Goal: Contribute content: Contribute content

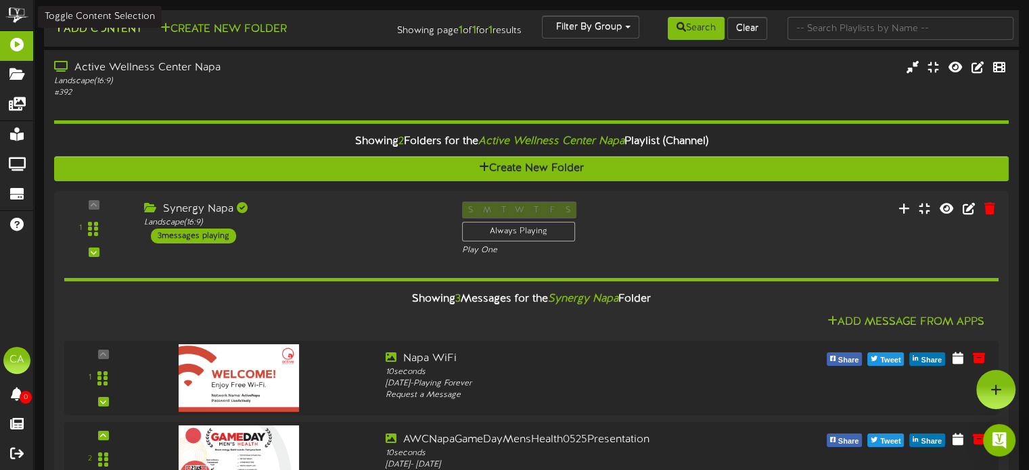
click at [108, 35] on button "Add Content" at bounding box center [97, 29] width 97 height 17
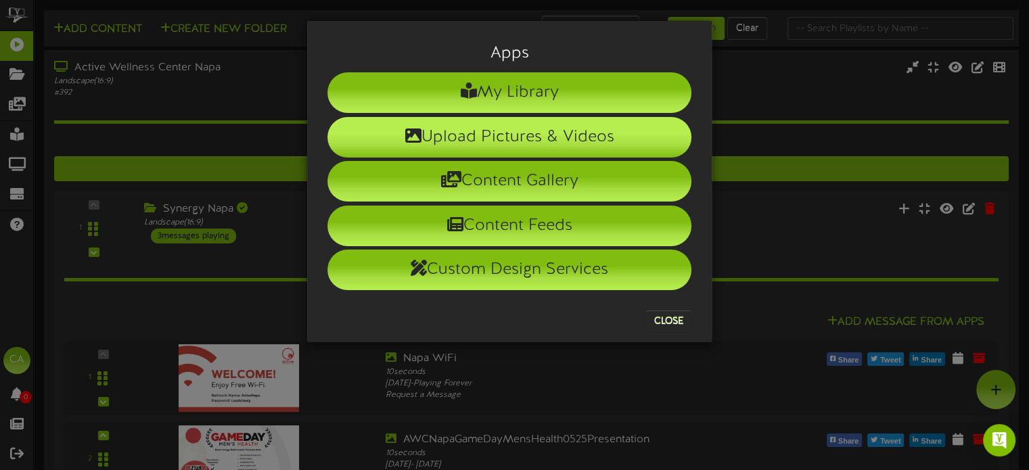
click at [406, 128] on li "Upload Pictures & Videos" at bounding box center [509, 137] width 364 height 41
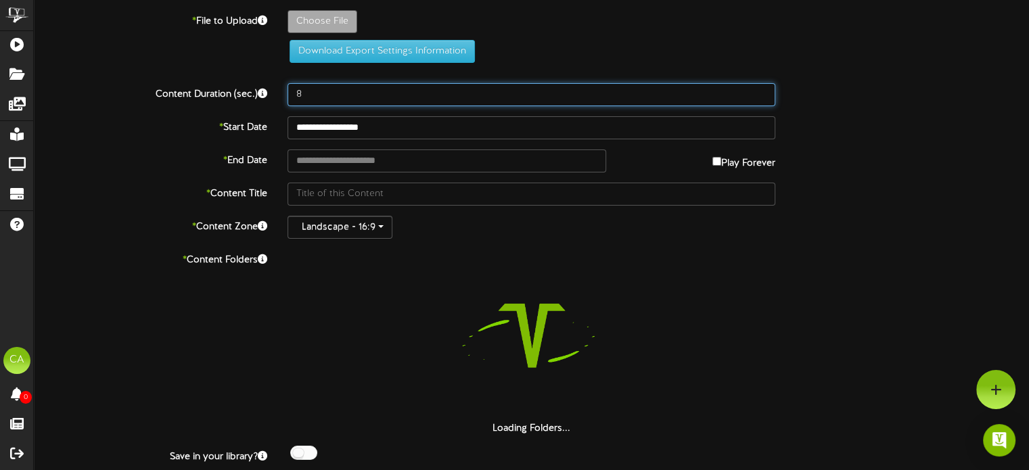
click at [338, 86] on input "8" at bounding box center [531, 94] width 488 height 23
drag, startPoint x: 338, startPoint y: 86, endPoint x: 344, endPoint y: 81, distance: 7.2
click at [338, 86] on input "8" at bounding box center [531, 94] width 488 height 23
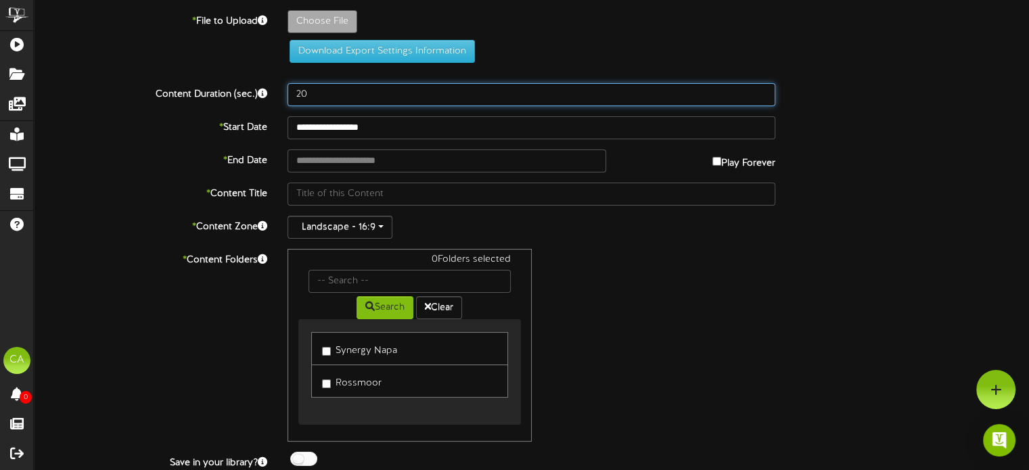
type input "20"
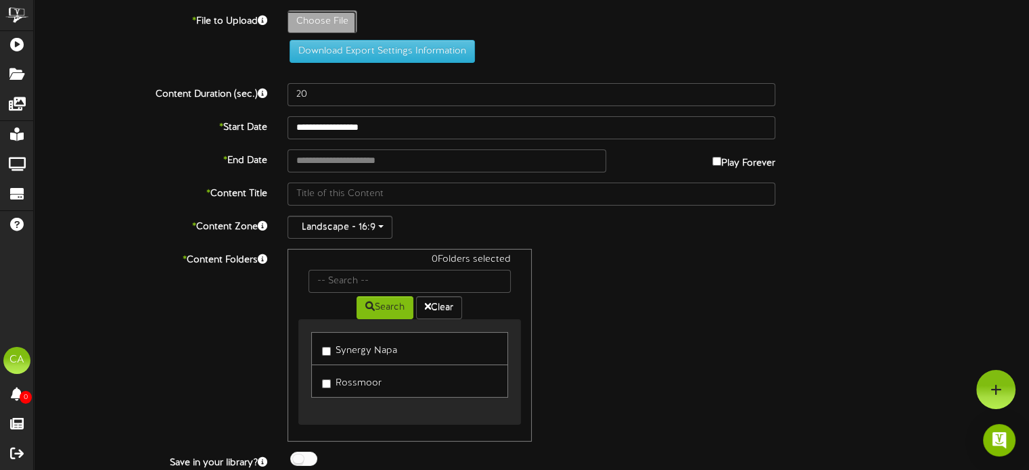
type input "**********"
type input "AWCNapaWereHiringPilatesTrainerREVELSCREEN"
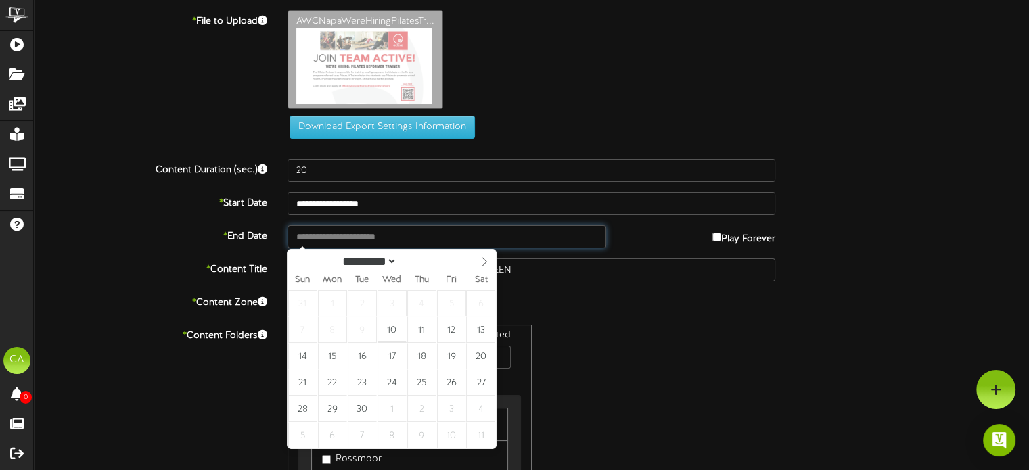
click at [401, 232] on input "text" at bounding box center [446, 236] width 318 height 23
type input "**********"
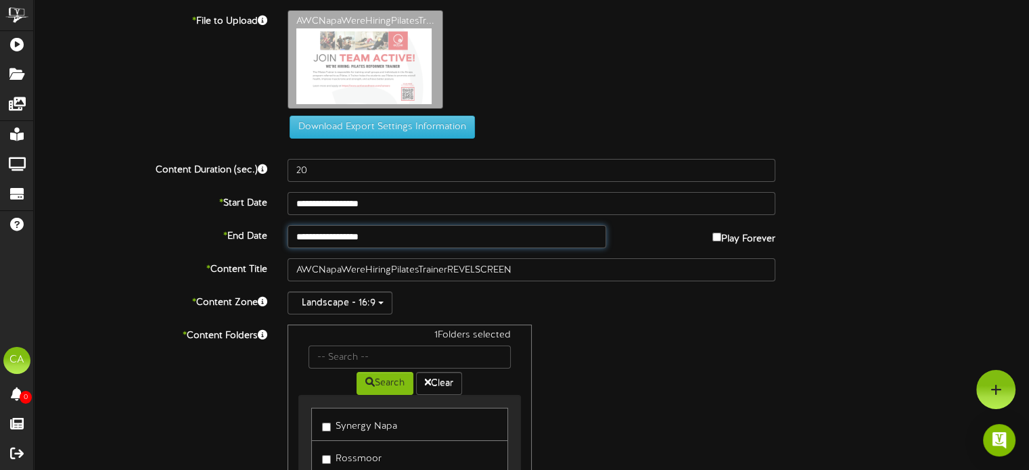
click at [335, 233] on input "**********" at bounding box center [446, 236] width 318 height 23
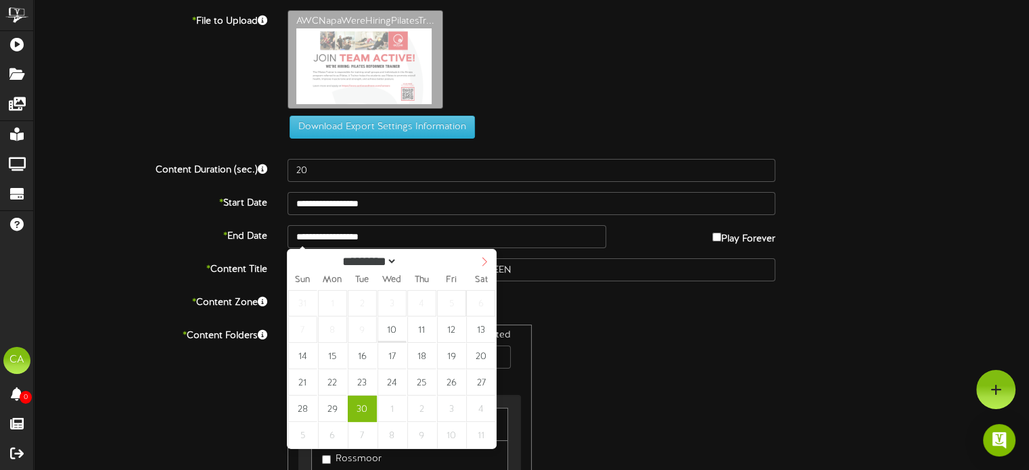
select select "*"
click at [482, 259] on icon at bounding box center [484, 261] width 9 height 9
type input "**********"
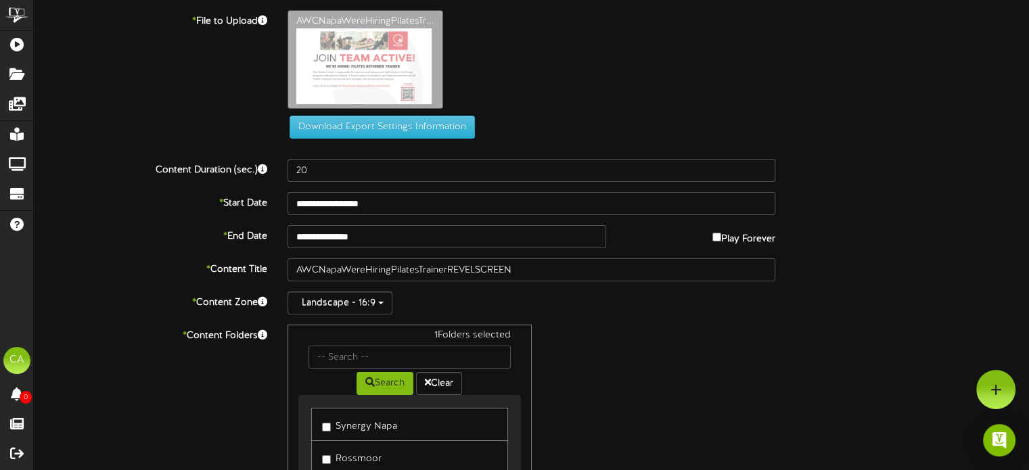
click at [613, 325] on div "1 Folders selected Search Clear Synergy Napa [GEOGRAPHIC_DATA]" at bounding box center [531, 421] width 508 height 193
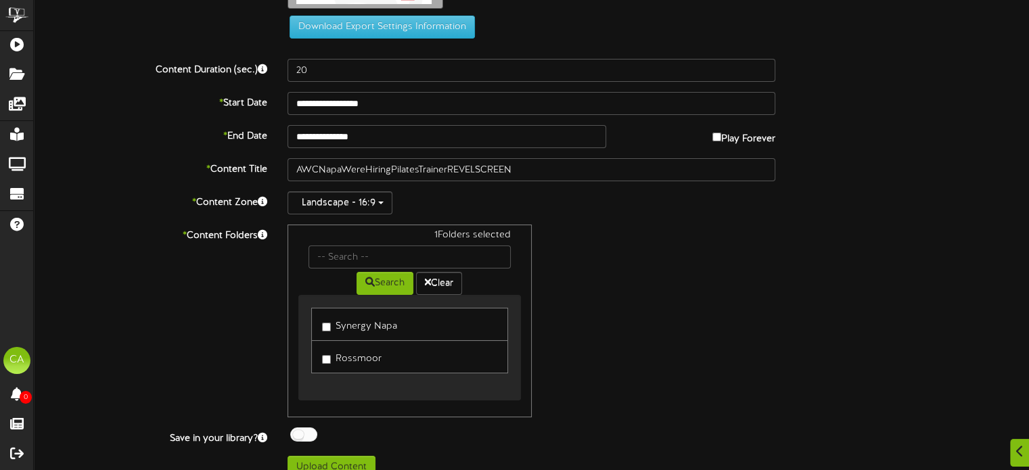
scroll to position [116, 0]
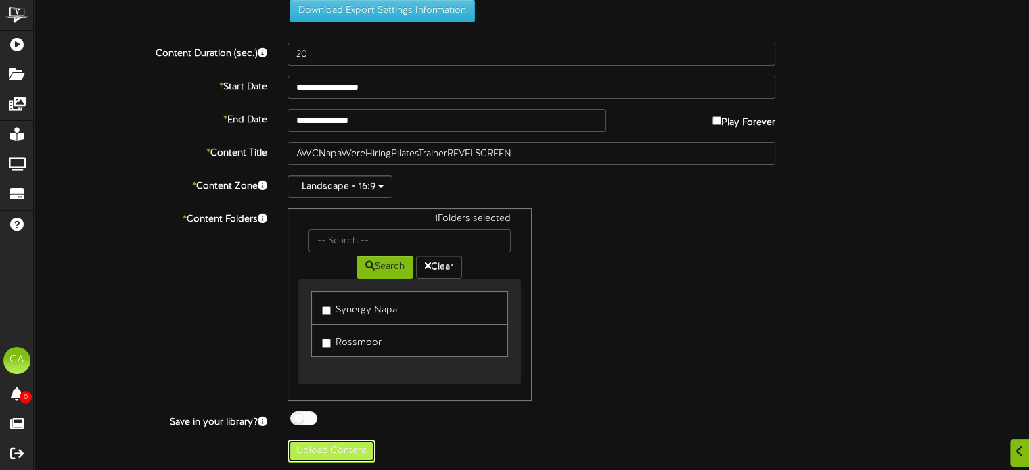
click at [346, 453] on button "Upload Content" at bounding box center [331, 451] width 88 height 23
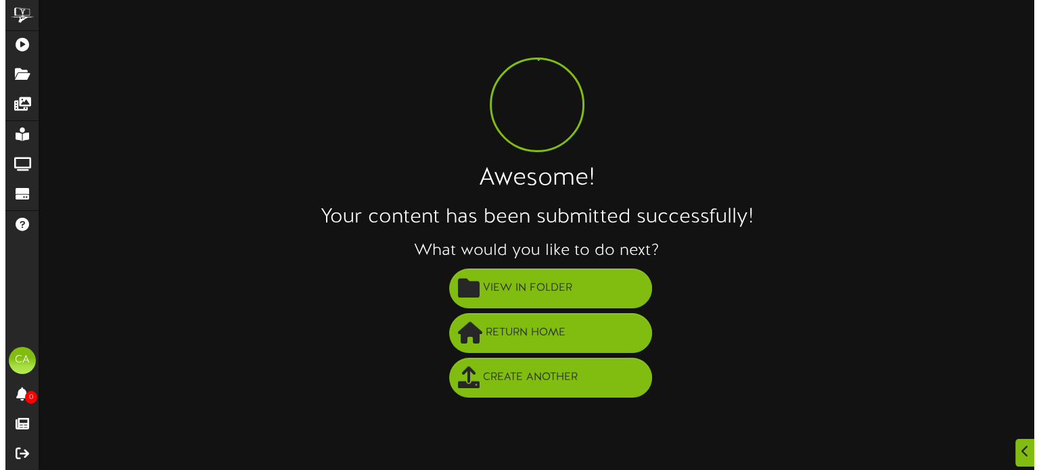
scroll to position [0, 0]
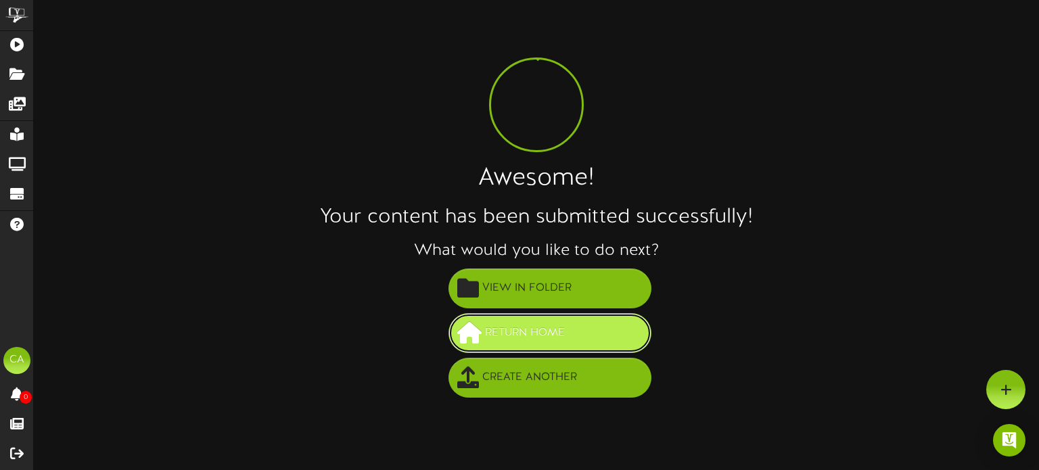
click at [538, 324] on span "Return Home" at bounding box center [525, 333] width 87 height 22
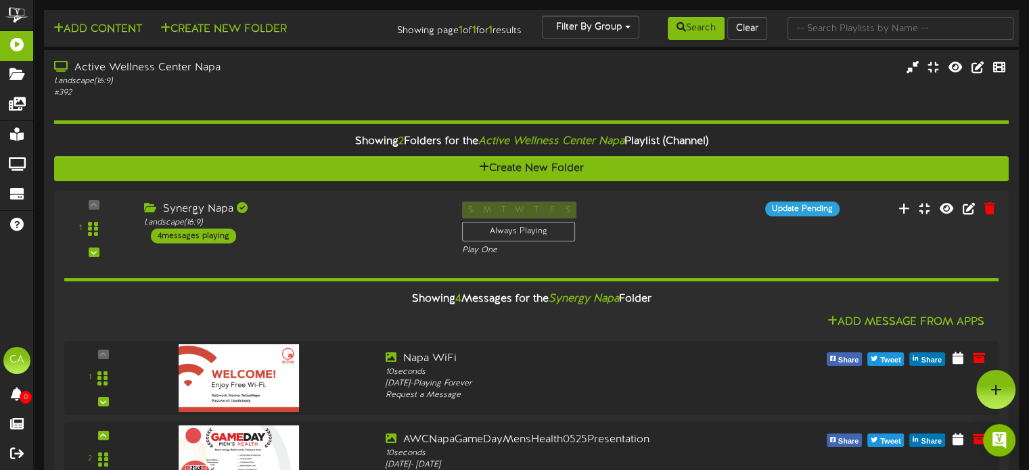
click at [122, 16] on div "Add Content Create New Folder" at bounding box center [203, 28] width 328 height 24
click at [129, 29] on button "Add Content" at bounding box center [97, 29] width 97 height 17
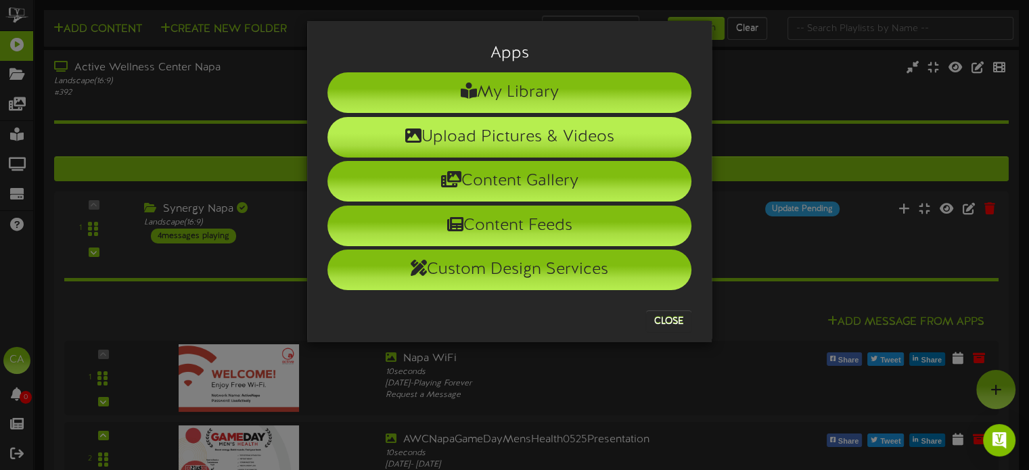
click at [419, 131] on li "Upload Pictures & Videos" at bounding box center [509, 137] width 364 height 41
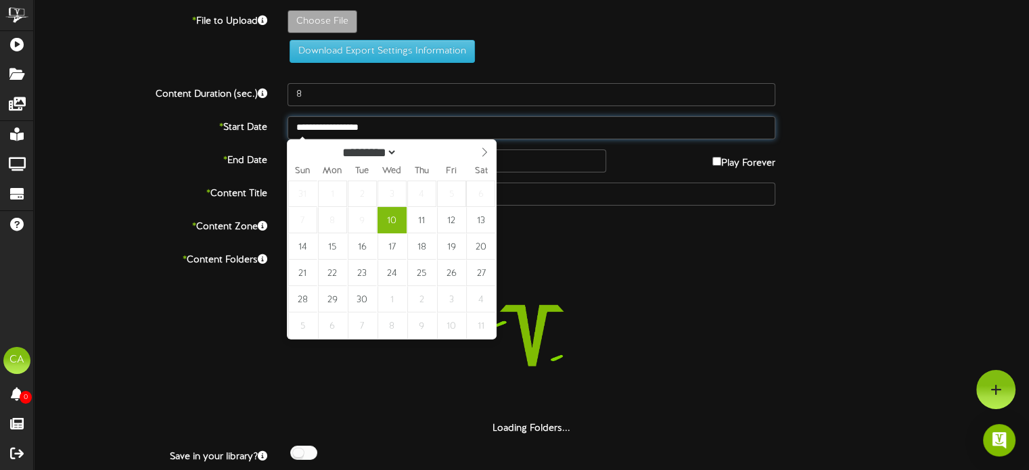
click at [401, 129] on input "**********" at bounding box center [531, 127] width 488 height 23
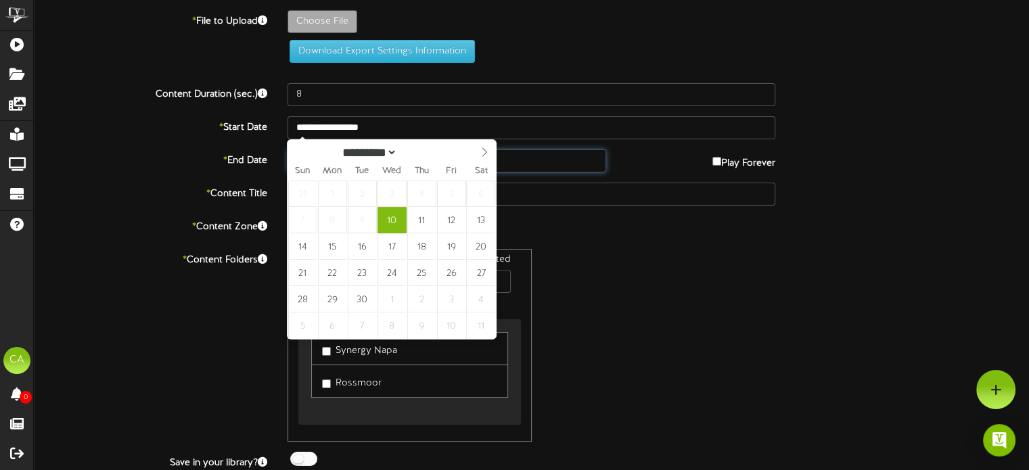
click at [526, 162] on input "text" at bounding box center [446, 160] width 318 height 23
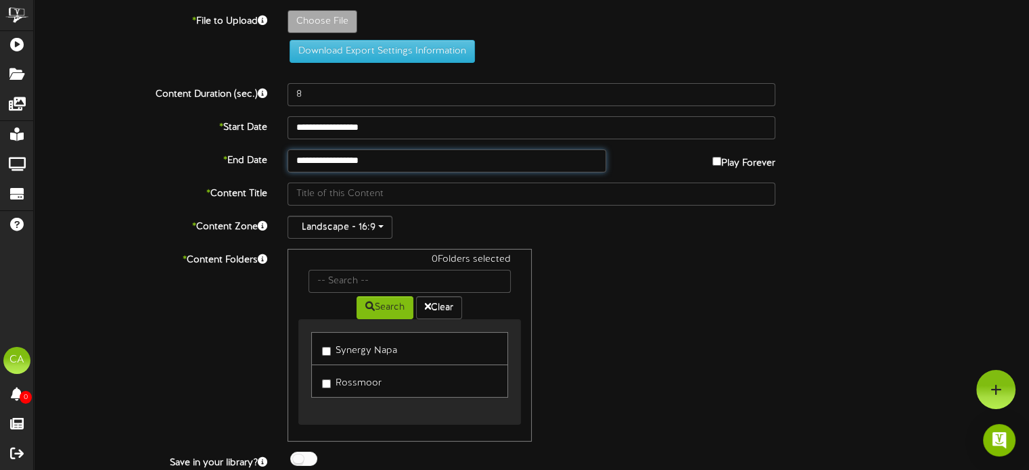
type input "**********"
type input "ActiveforAnimalsDonationDriveREVELSCREEN0925"
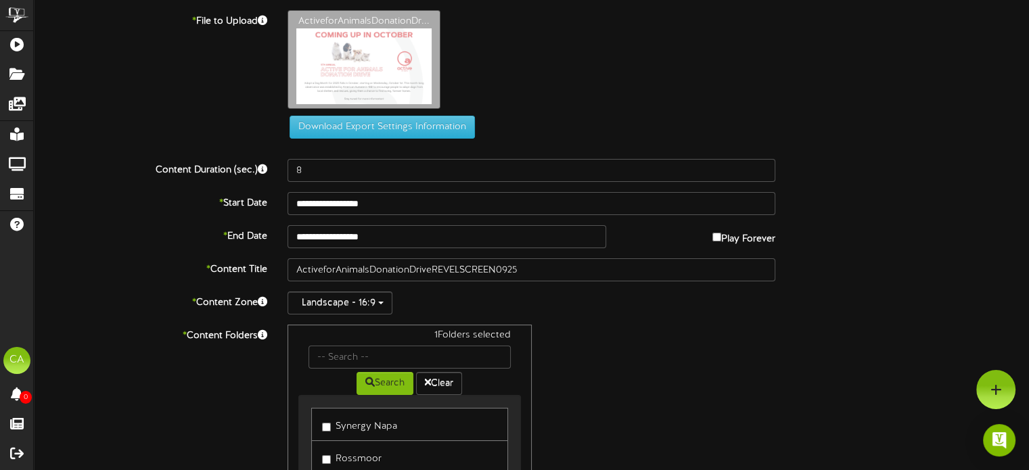
click at [368, 185] on div "**********" at bounding box center [531, 294] width 995 height 569
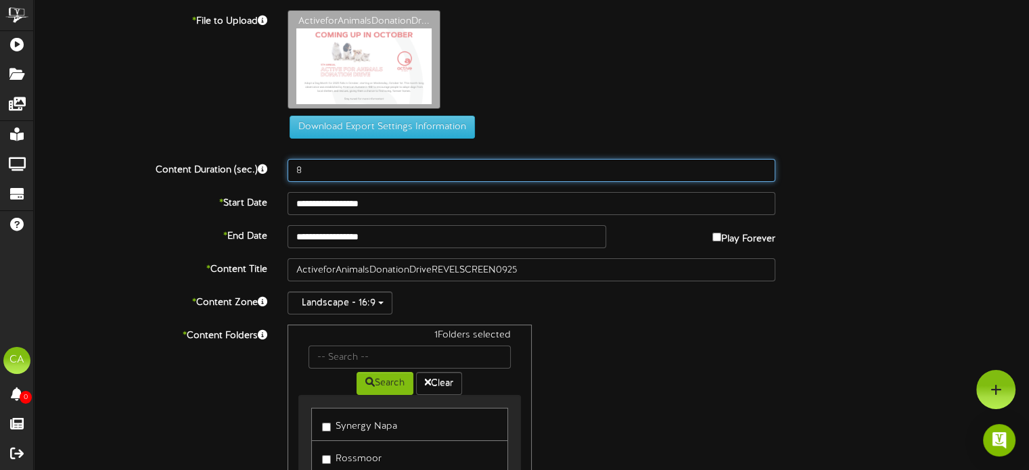
click at [365, 179] on input "8" at bounding box center [531, 170] width 488 height 23
click at [361, 179] on input "8" at bounding box center [531, 170] width 488 height 23
type input "20"
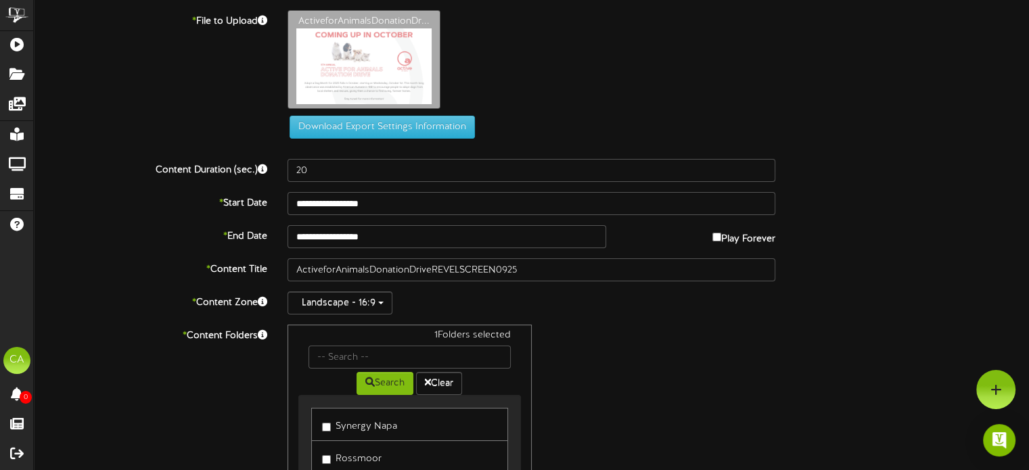
click at [831, 409] on div "* Content Folders 1 Folders selected Search Clear Synergy Napa Rossmoor" at bounding box center [531, 421] width 1015 height 193
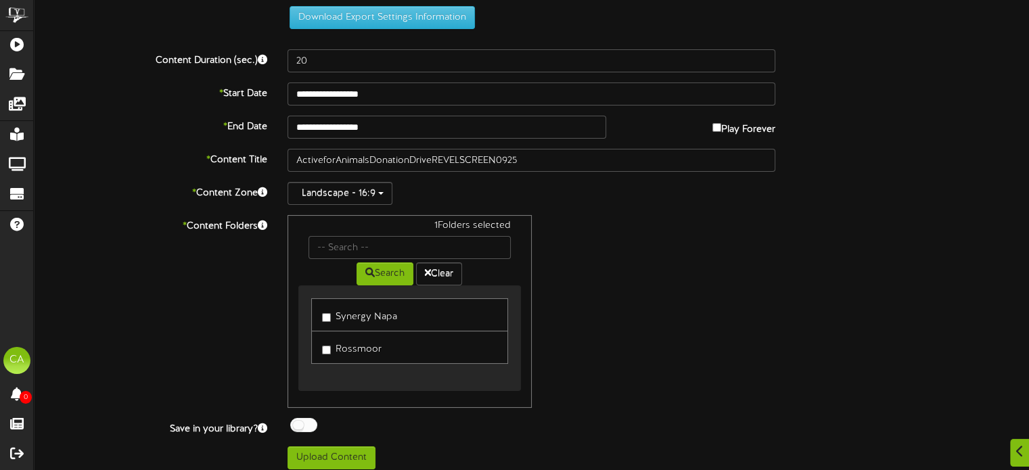
scroll to position [116, 0]
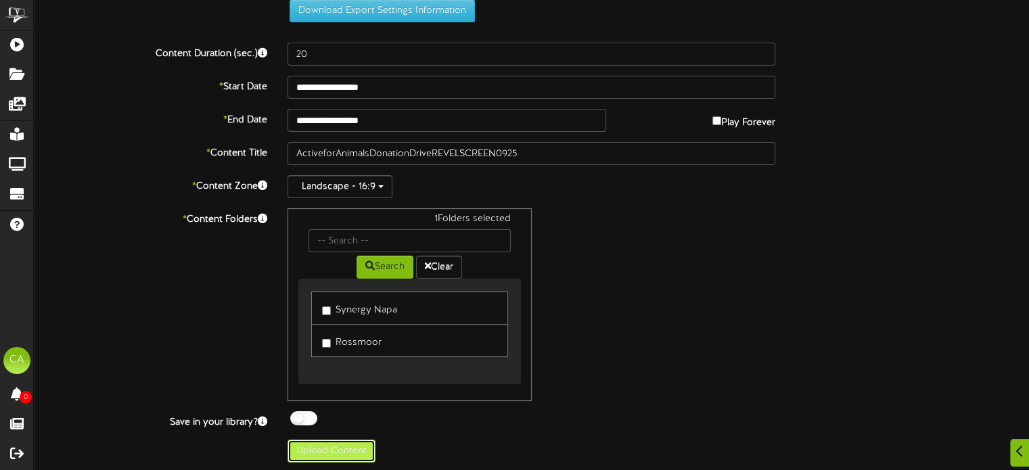
click at [321, 449] on button "Upload Content" at bounding box center [331, 451] width 88 height 23
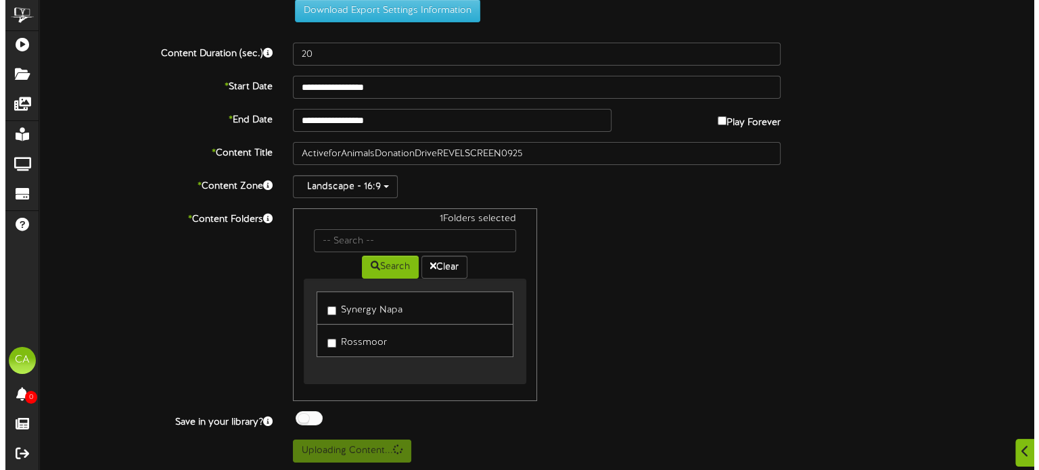
scroll to position [0, 0]
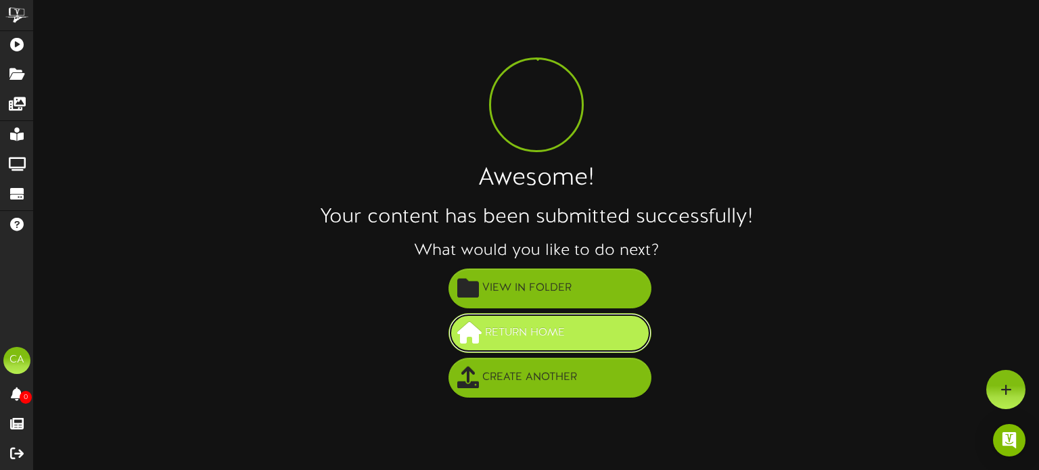
click at [547, 325] on span "Return Home" at bounding box center [525, 333] width 87 height 22
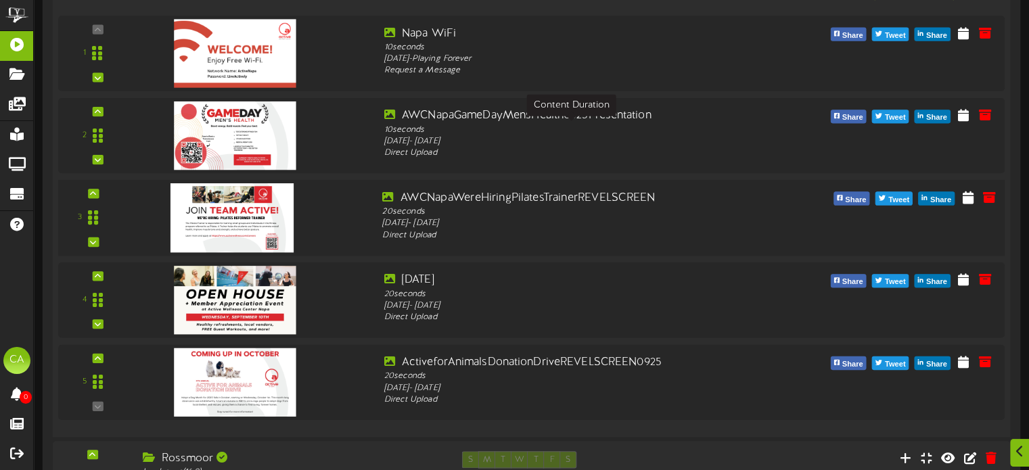
scroll to position [338, 0]
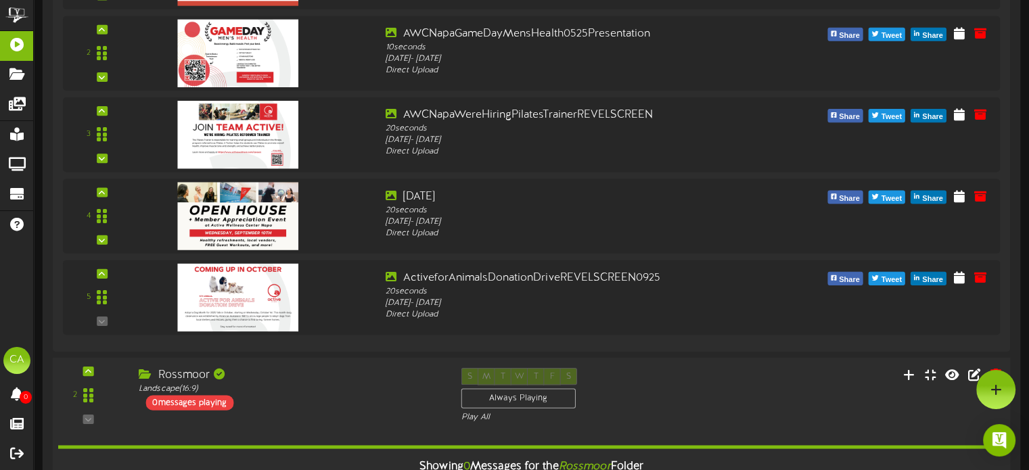
scroll to position [338, 0]
